Goal: Task Accomplishment & Management: Manage account settings

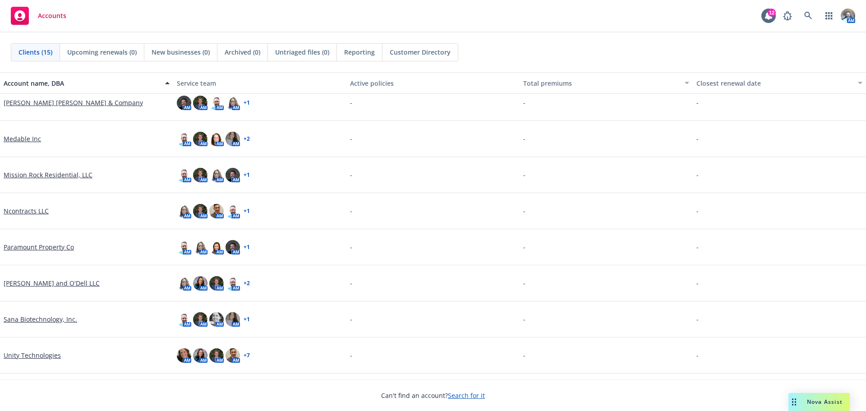
scroll to position [256, 0]
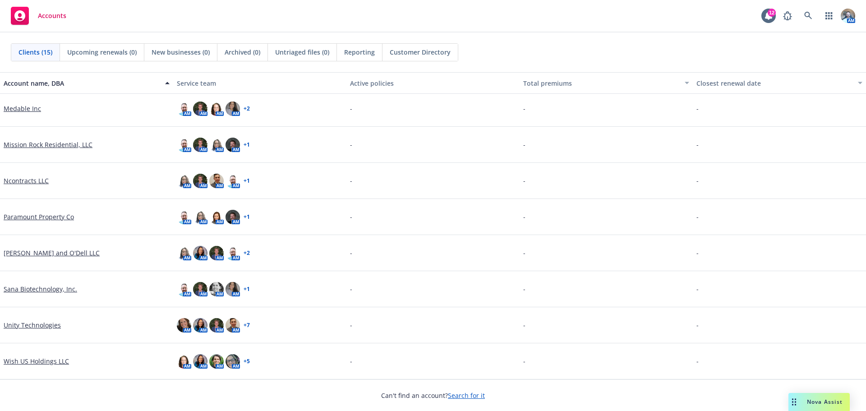
click at [57, 325] on link "Unity Technologies" at bounding box center [32, 324] width 57 height 9
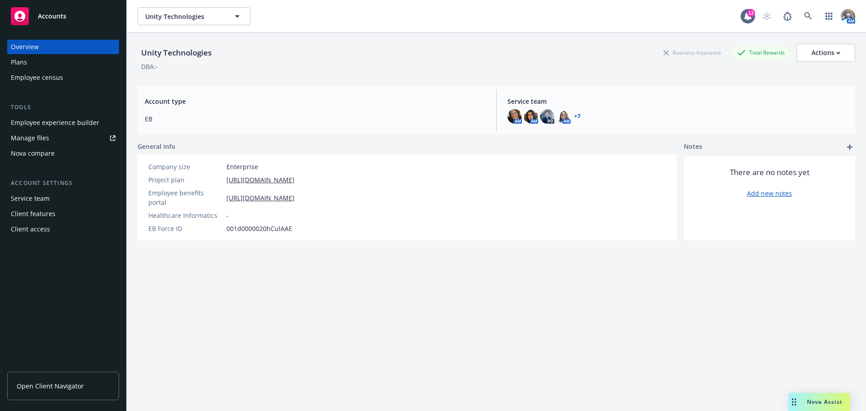
click at [57, 231] on div "Client access" at bounding box center [63, 229] width 105 height 14
